Goal: Find contact information: Find contact information

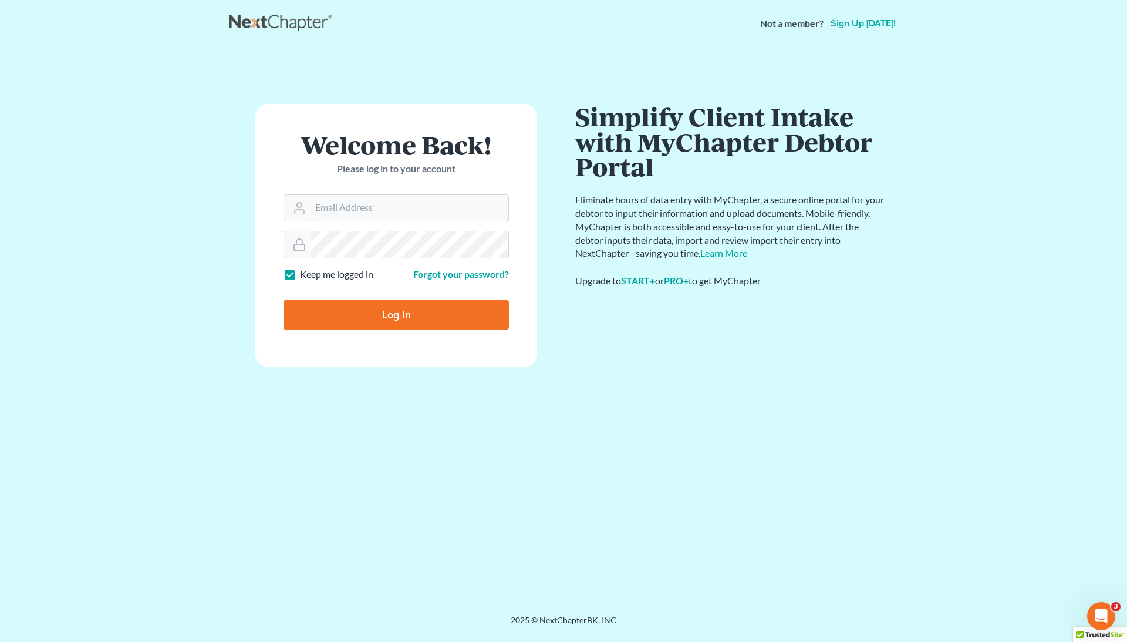
type input "[EMAIL_ADDRESS][DOMAIN_NAME]"
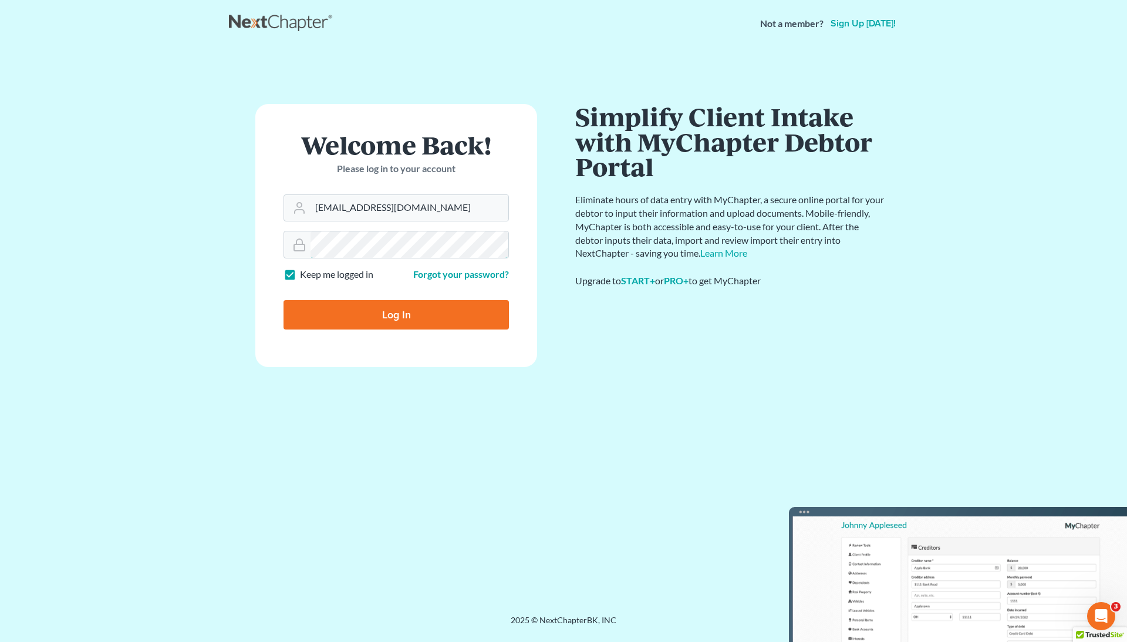
click at [396, 316] on input "Log In" at bounding box center [396, 314] width 225 height 29
type input "Thinking..."
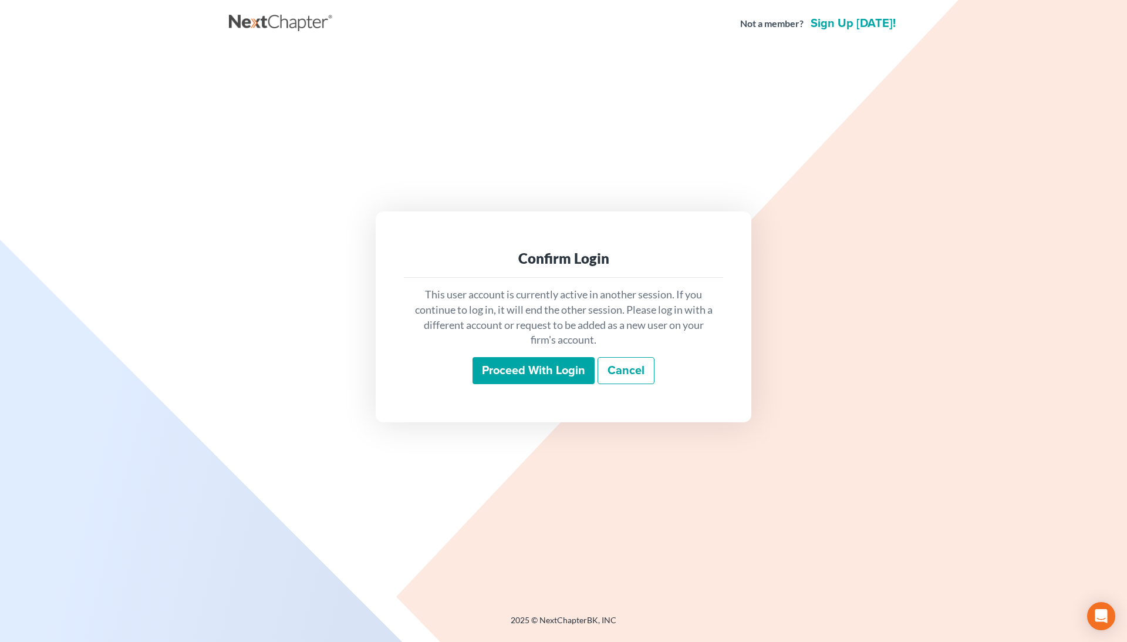
click at [496, 379] on input "Proceed with login" at bounding box center [534, 370] width 122 height 27
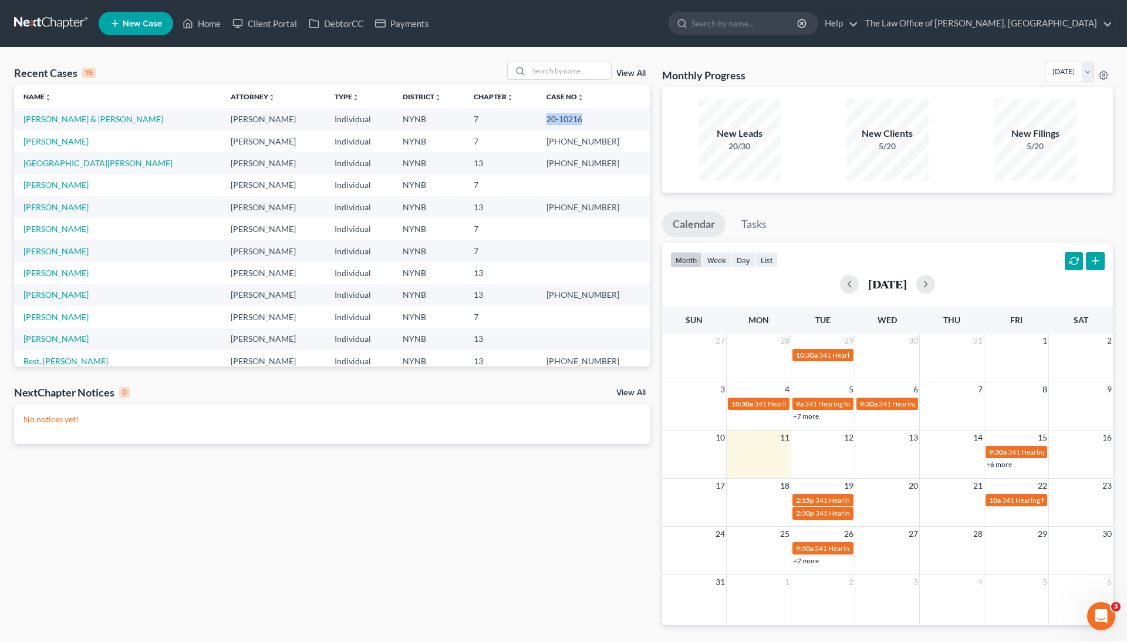
drag, startPoint x: 569, startPoint y: 119, endPoint x: 612, endPoint y: 123, distance: 42.5
click at [612, 123] on td "20-10216" at bounding box center [593, 119] width 113 height 22
click at [328, 62] on div "Recent Cases 15 View All" at bounding box center [332, 73] width 636 height 23
click at [571, 69] on input "search" at bounding box center [570, 70] width 82 height 17
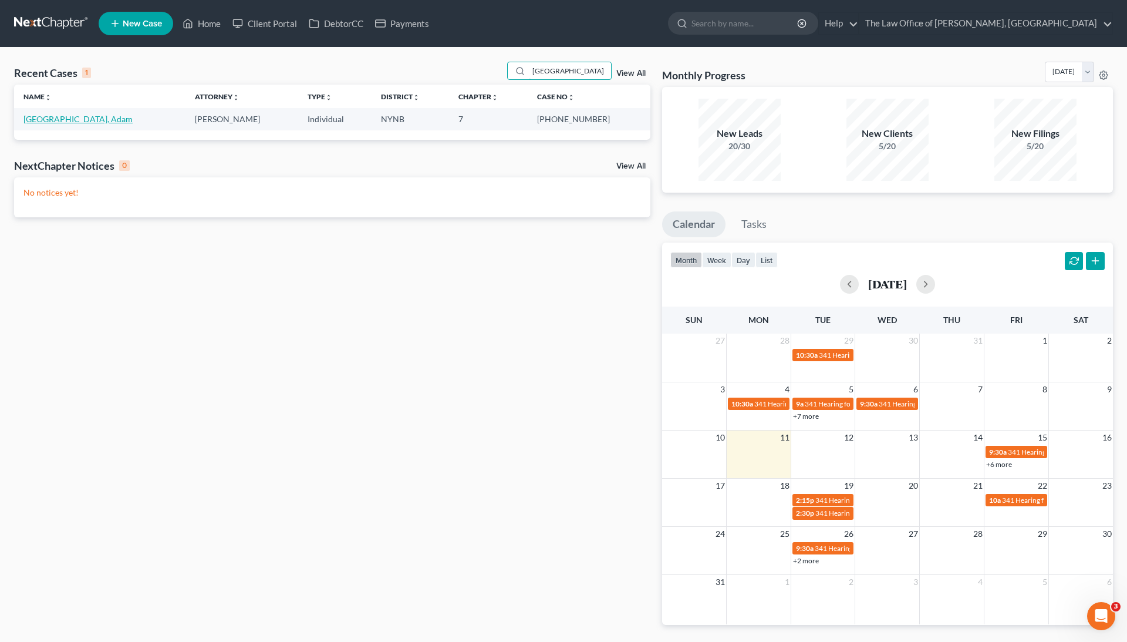
type input "berlin"
click at [62, 118] on link "Berlin, Adam" at bounding box center [77, 119] width 109 height 10
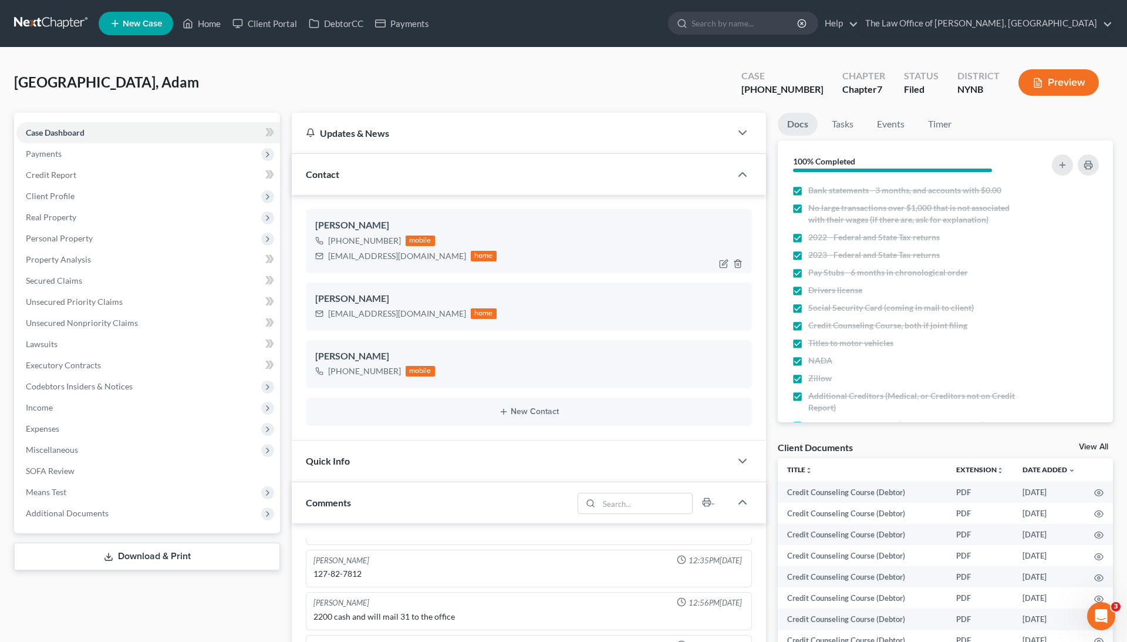
scroll to position [1912, 0]
drag, startPoint x: 329, startPoint y: 240, endPoint x: 399, endPoint y: 238, distance: 70.5
click at [399, 238] on div "+1 (518) 925-4407 mobile" at bounding box center [405, 240] width 181 height 15
copy div "+1 (518) 925-4407"
